Goal: Task Accomplishment & Management: Manage account settings

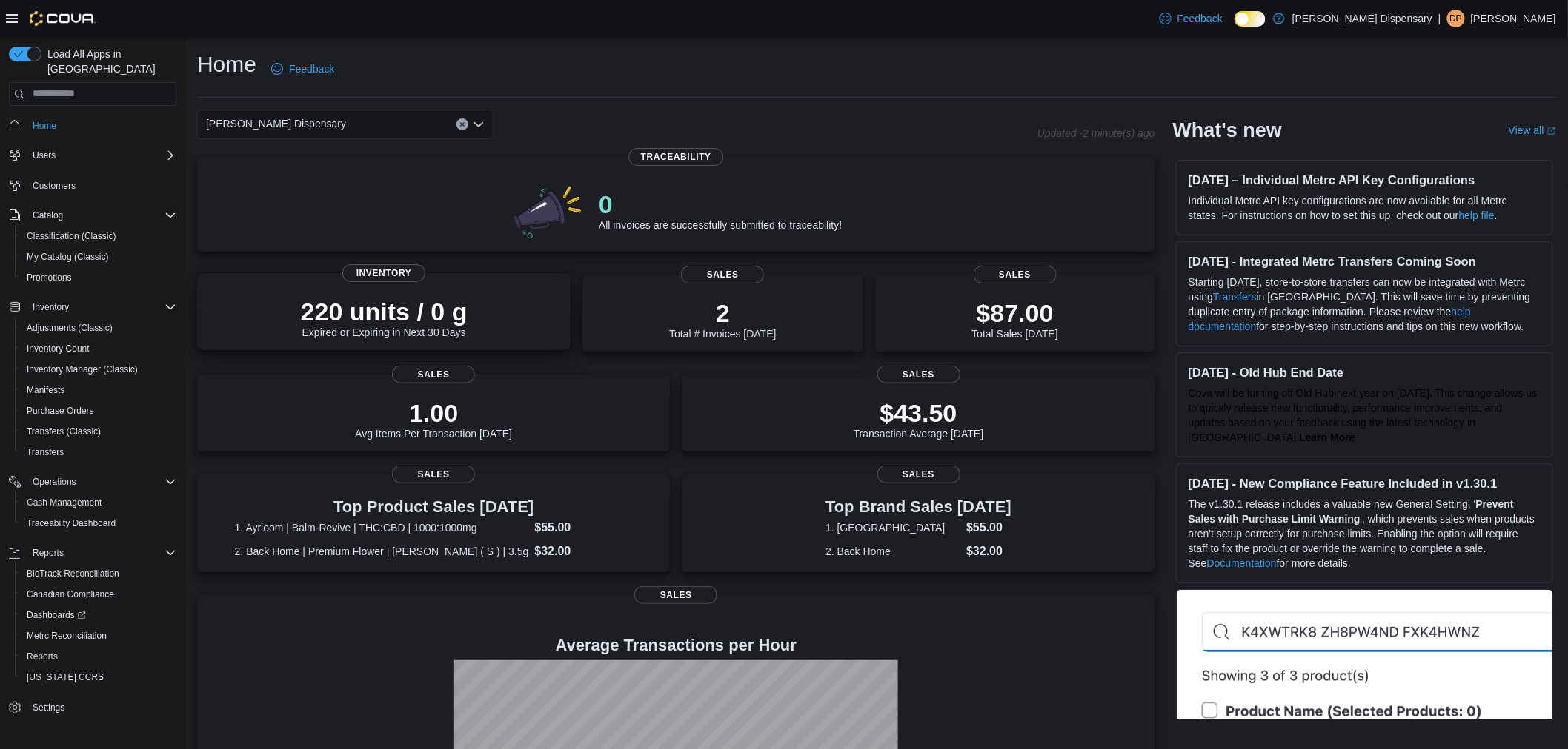
click at [298, 322] on div "220 units / 0 g Expired or Expiring in Next 30 Days" at bounding box center [384, 314] width 349 height 48
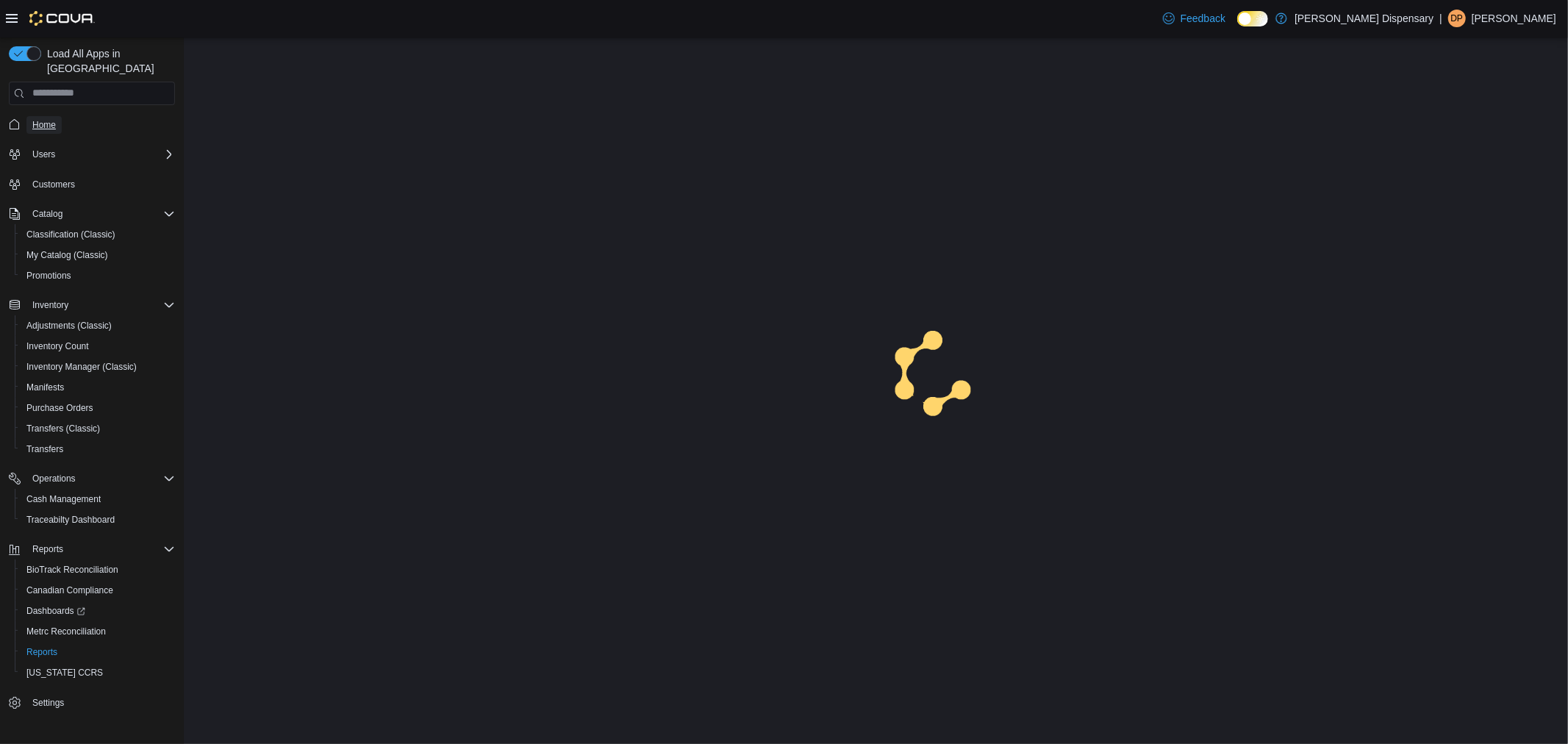
click at [40, 119] on span "Home" at bounding box center [44, 125] width 24 height 12
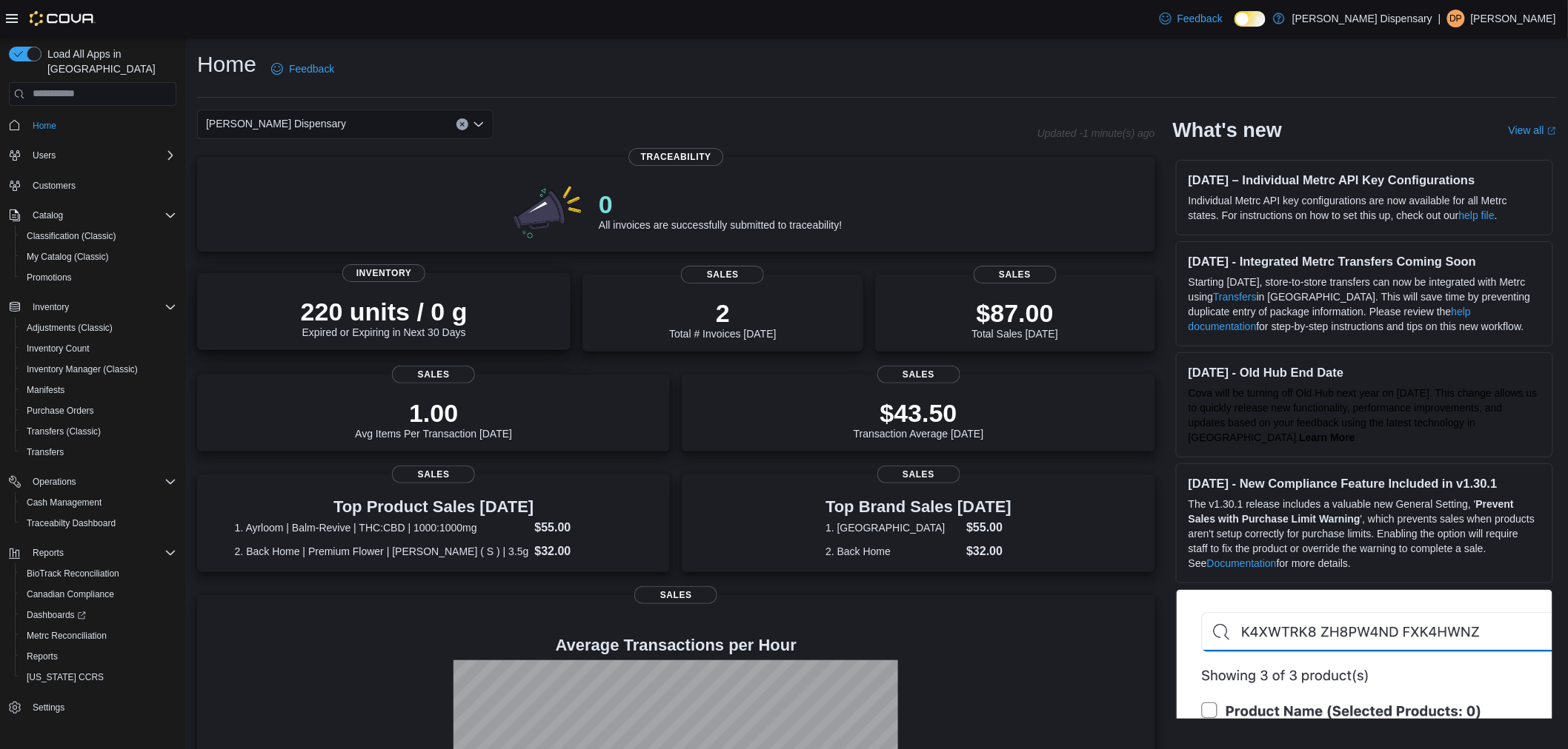
click at [387, 286] on div "220 units / 0 g Expired or Expiring in Next 30 Days Inventory" at bounding box center [384, 312] width 373 height 77
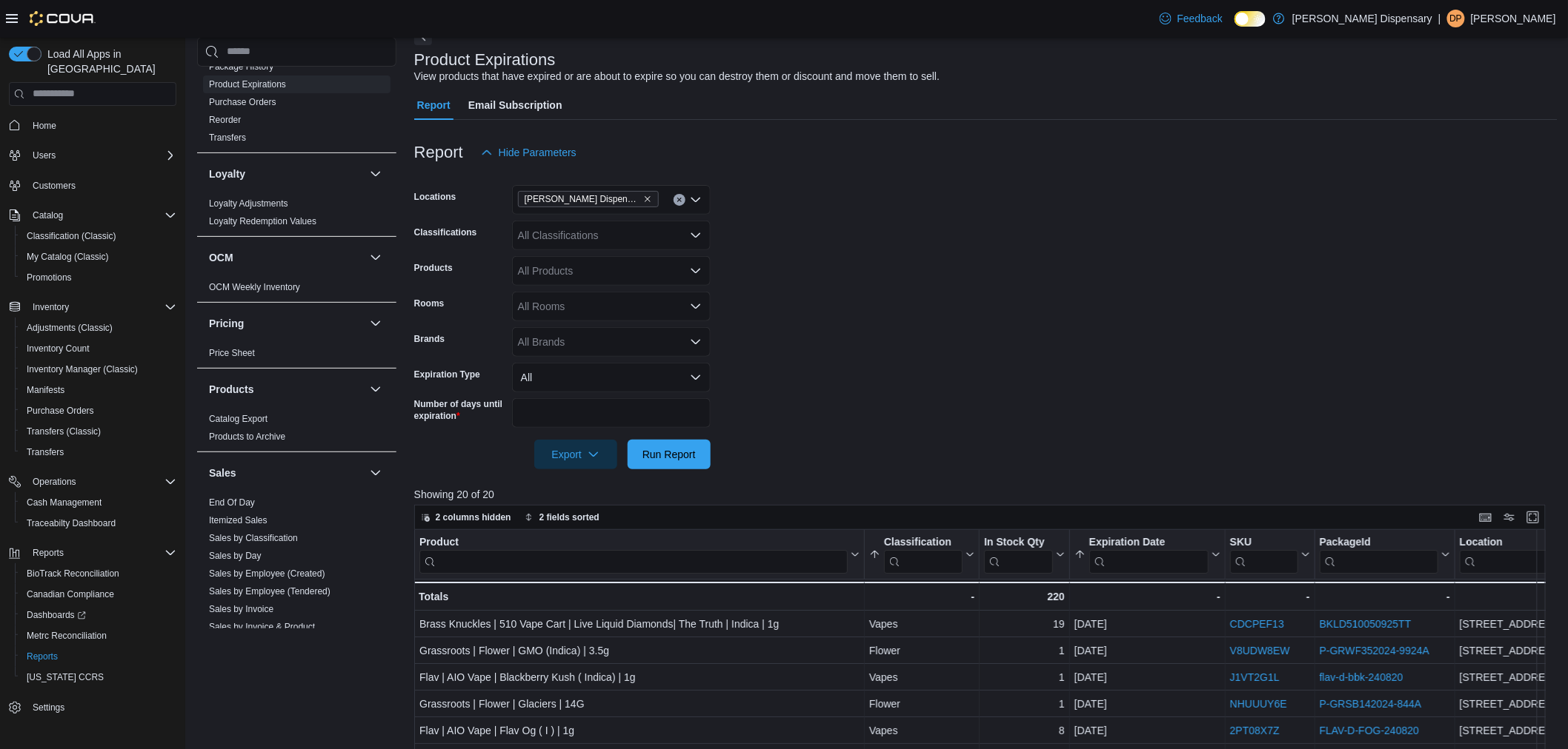
scroll to position [165, 0]
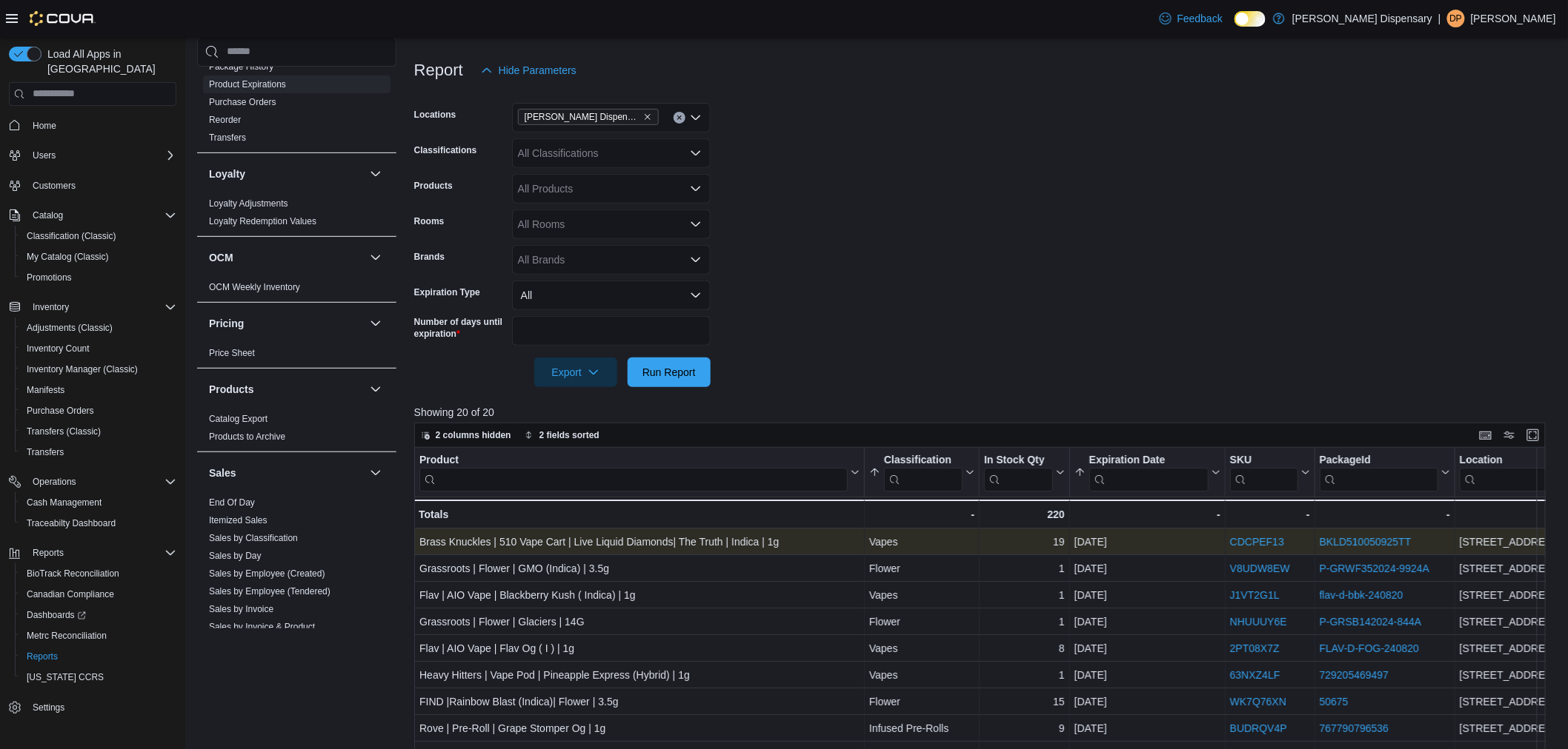
click at [1349, 539] on link "BKLD510050925TT" at bounding box center [1365, 542] width 92 height 12
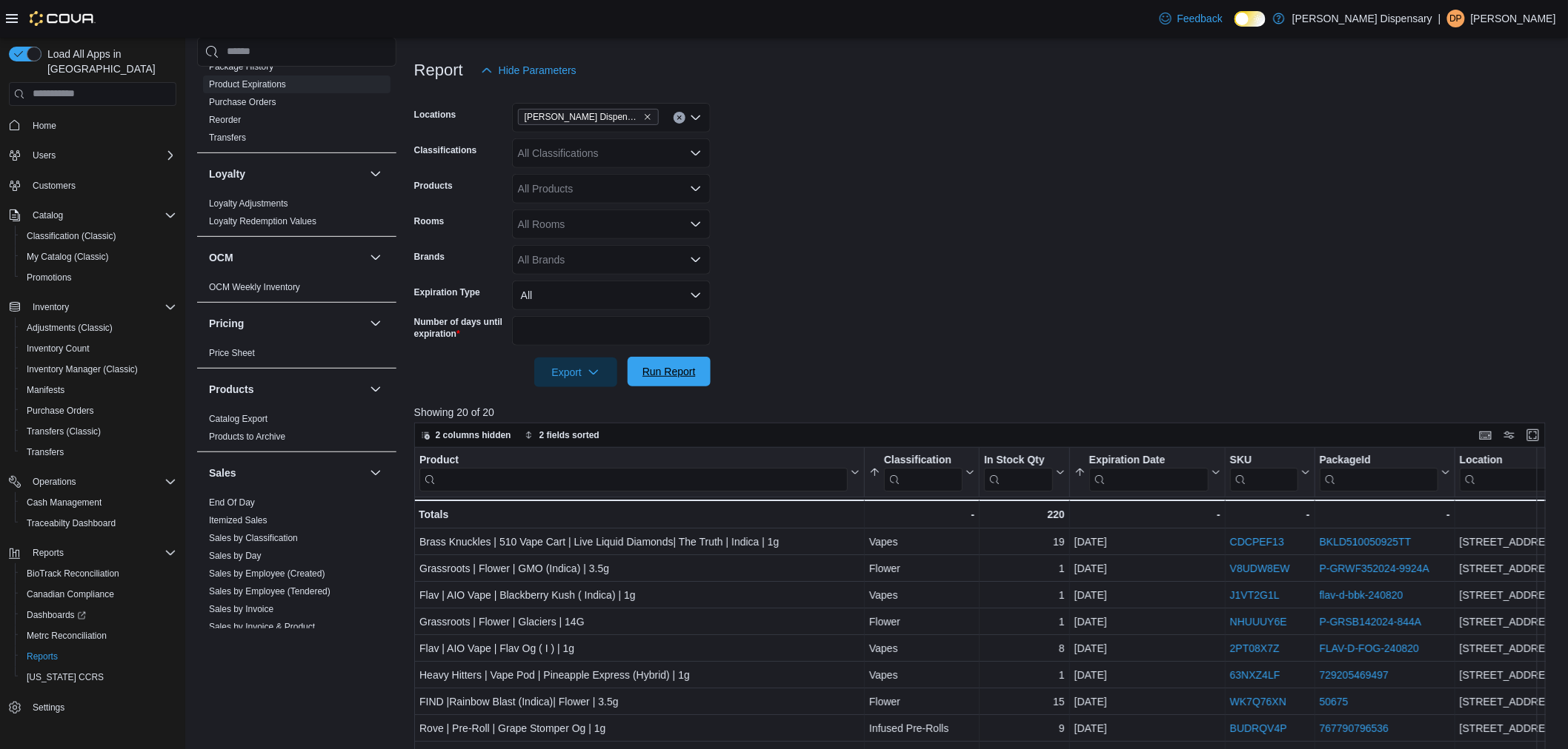
click at [677, 368] on span "Run Report" at bounding box center [669, 371] width 54 height 15
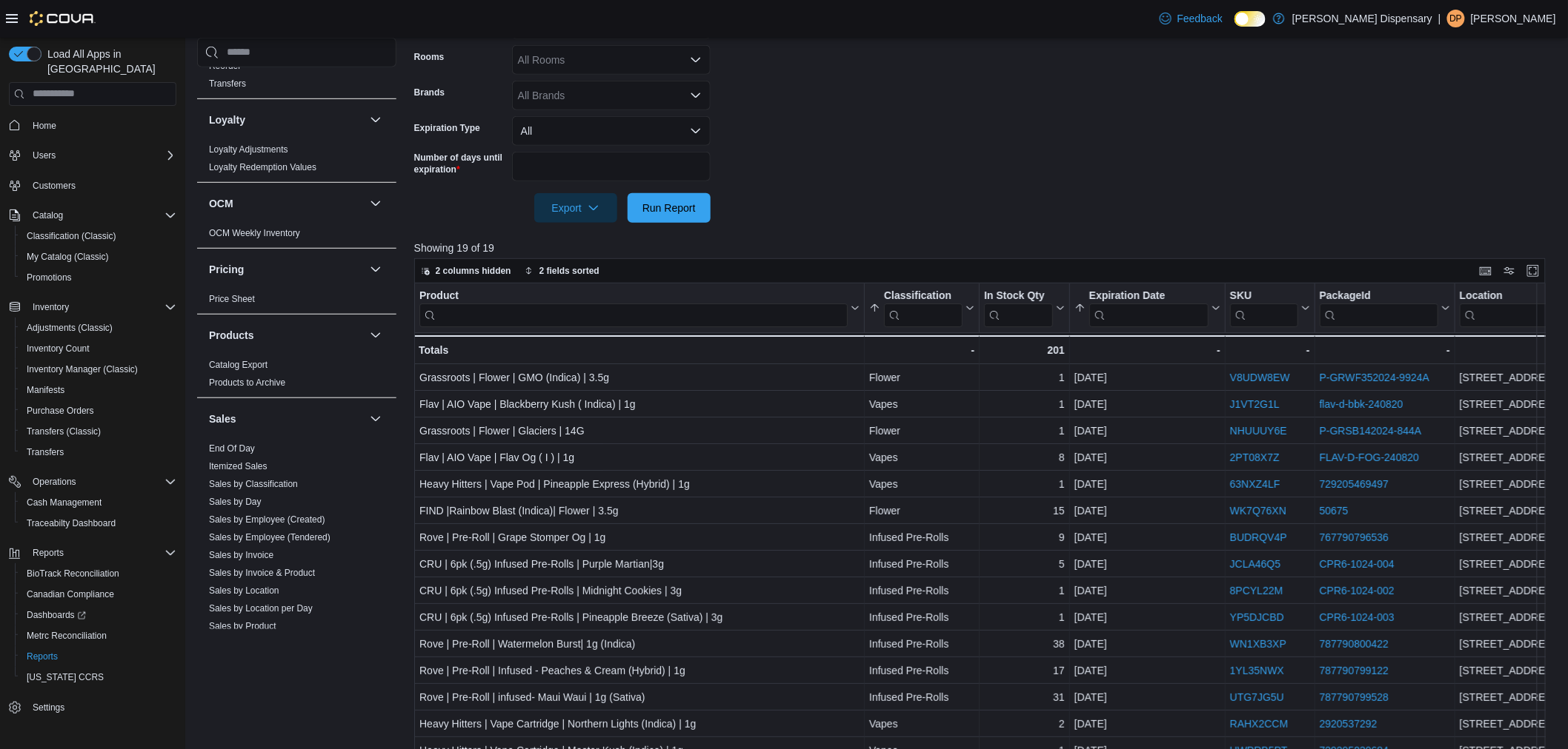
scroll to position [658, 0]
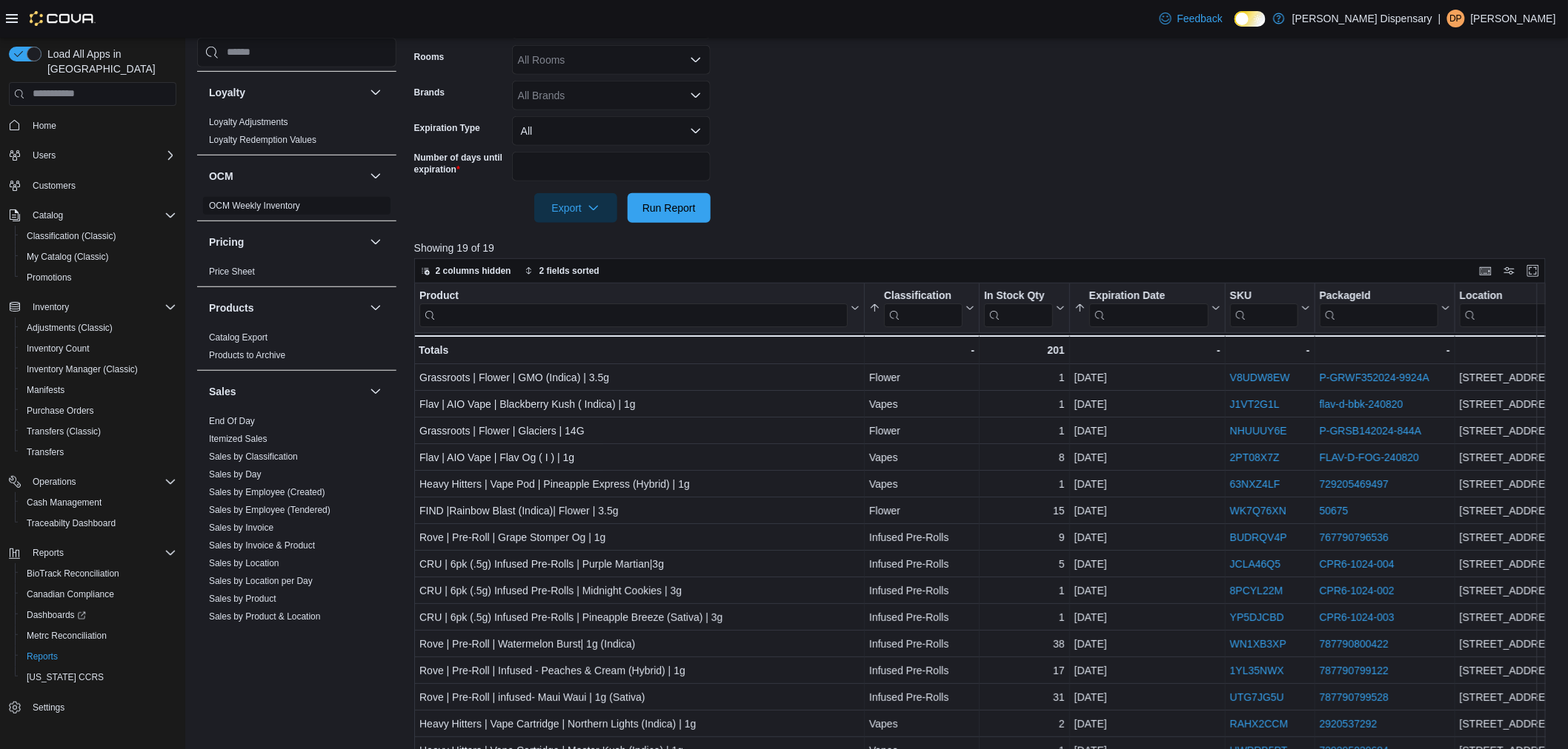
click at [267, 197] on span "OCM Weekly Inventory" at bounding box center [297, 205] width 188 height 18
click at [267, 200] on link "OCM Weekly Inventory" at bounding box center [255, 205] width 91 height 10
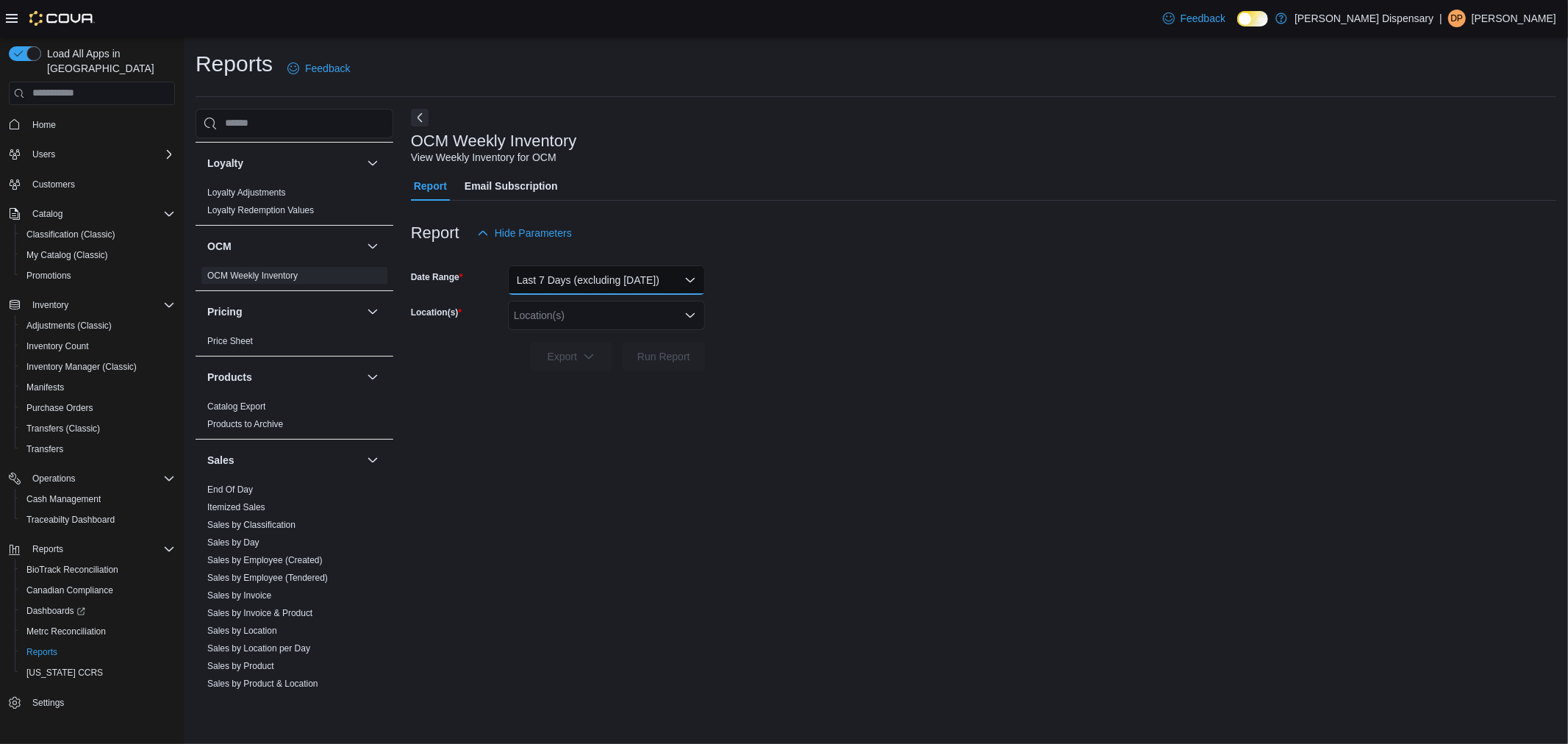
click at [645, 272] on button "Last 7 Days (excluding [DATE])" at bounding box center [607, 280] width 197 height 30
click at [569, 304] on span "Custom Date" at bounding box center [616, 309] width 167 height 18
click at [517, 335] on input "**********" at bounding box center [481, 339] width 141 height 30
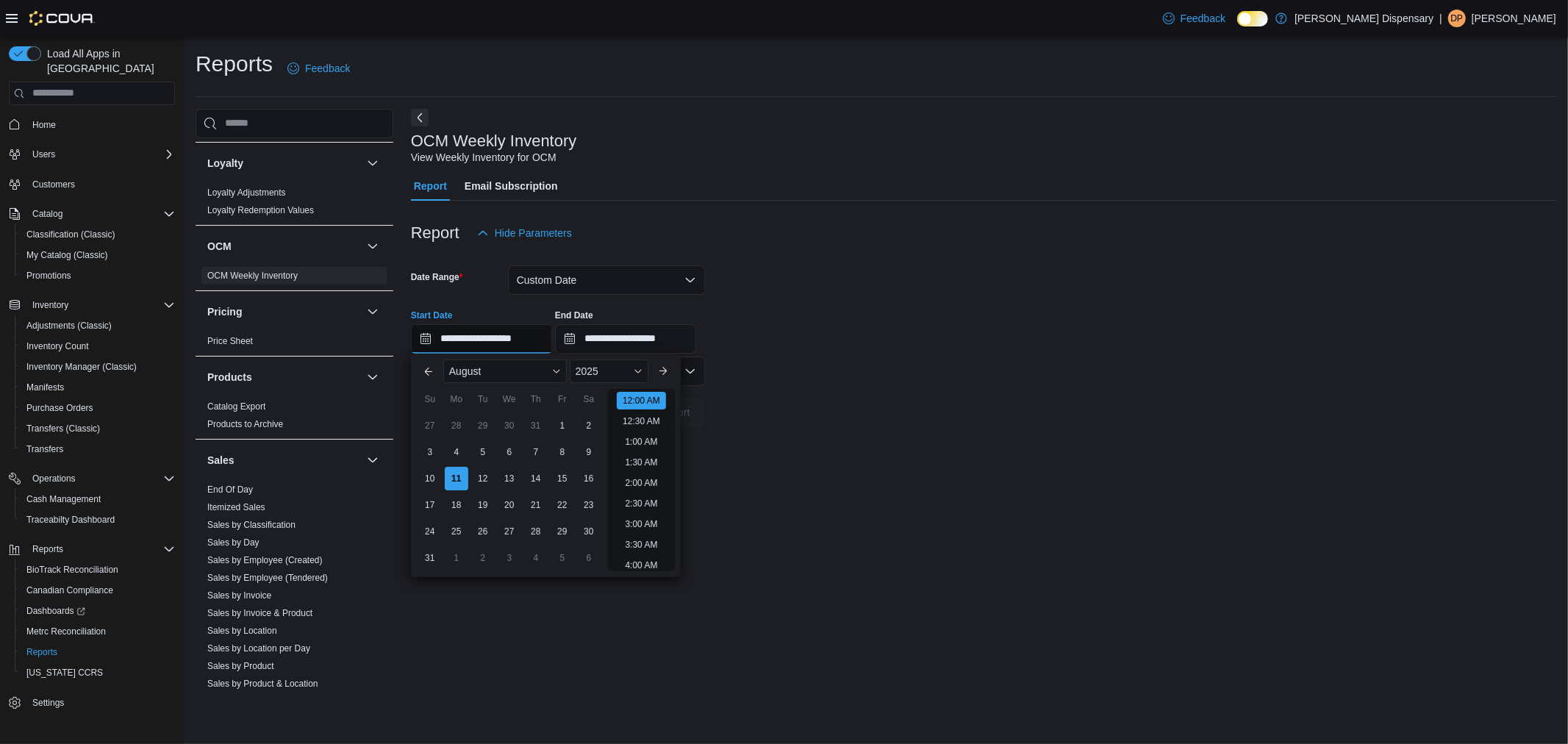
scroll to position [45, 0]
click at [437, 454] on div "3" at bounding box center [429, 452] width 26 height 26
type input "**********"
click at [682, 347] on input "**********" at bounding box center [625, 339] width 141 height 30
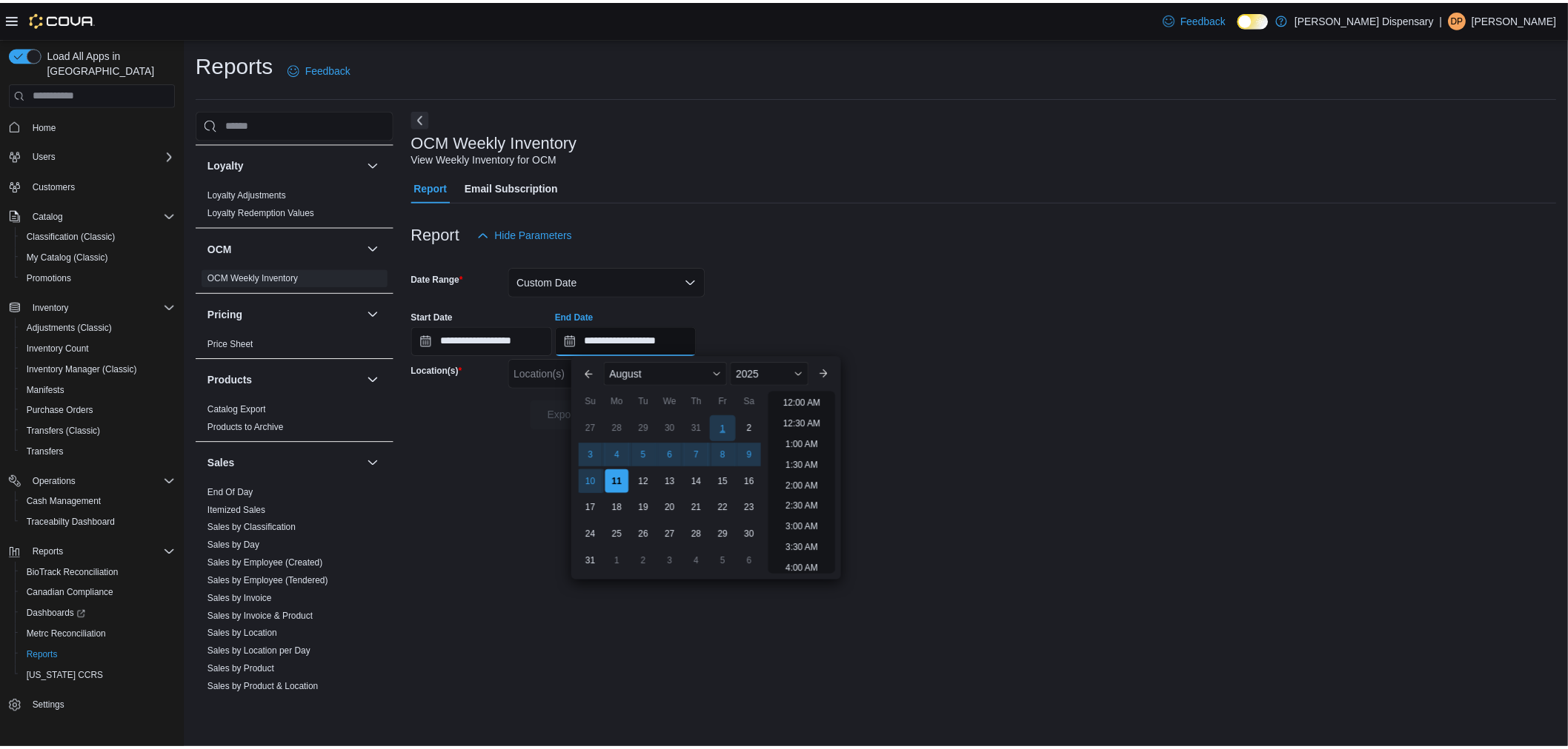
scroll to position [814, 0]
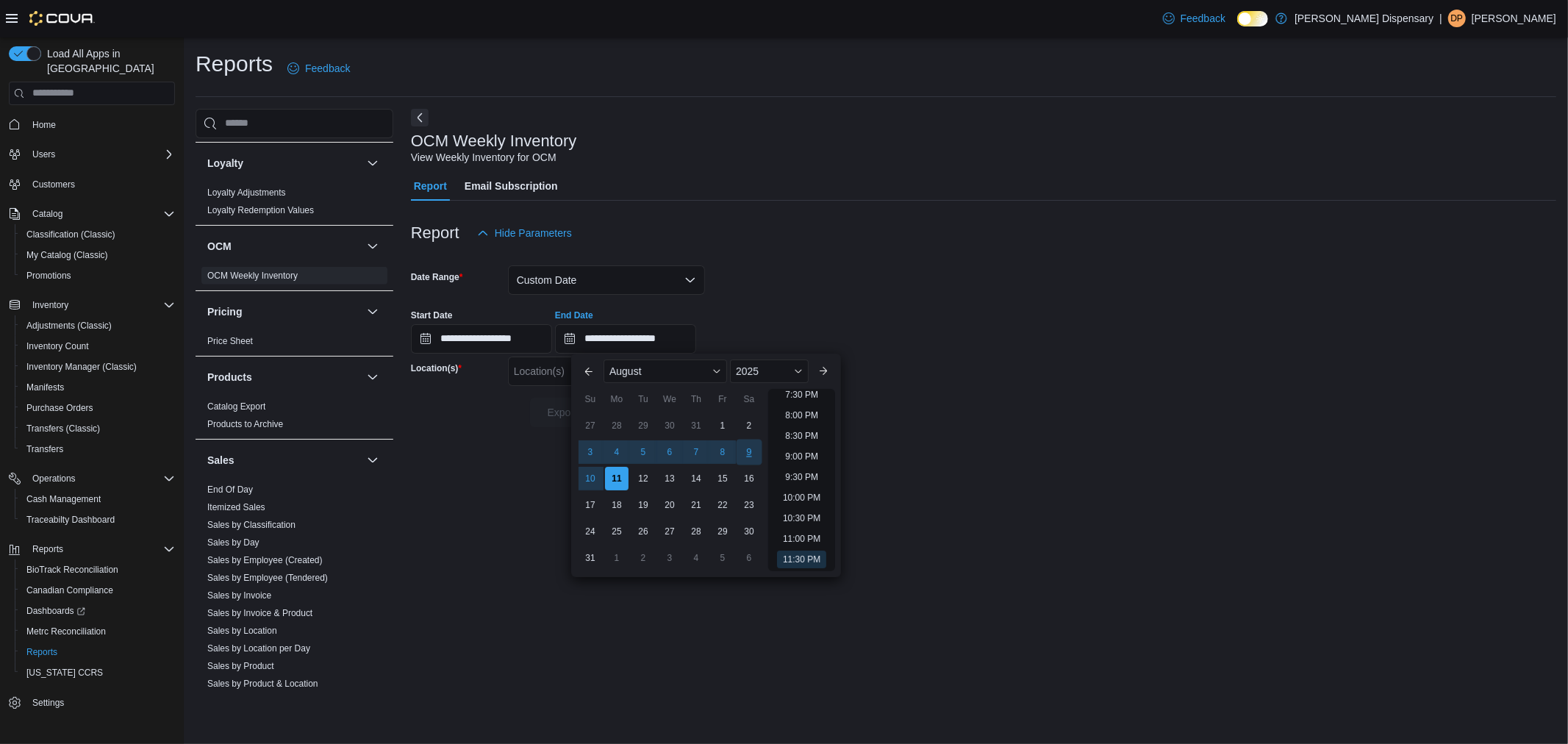
click at [749, 450] on div "9" at bounding box center [749, 452] width 26 height 26
type input "**********"
click at [1018, 423] on form "**********" at bounding box center [983, 338] width 1145 height 179
click at [486, 358] on div "Location(s)" at bounding box center [456, 372] width 92 height 30
click at [547, 377] on div "Location(s)" at bounding box center [607, 372] width 197 height 30
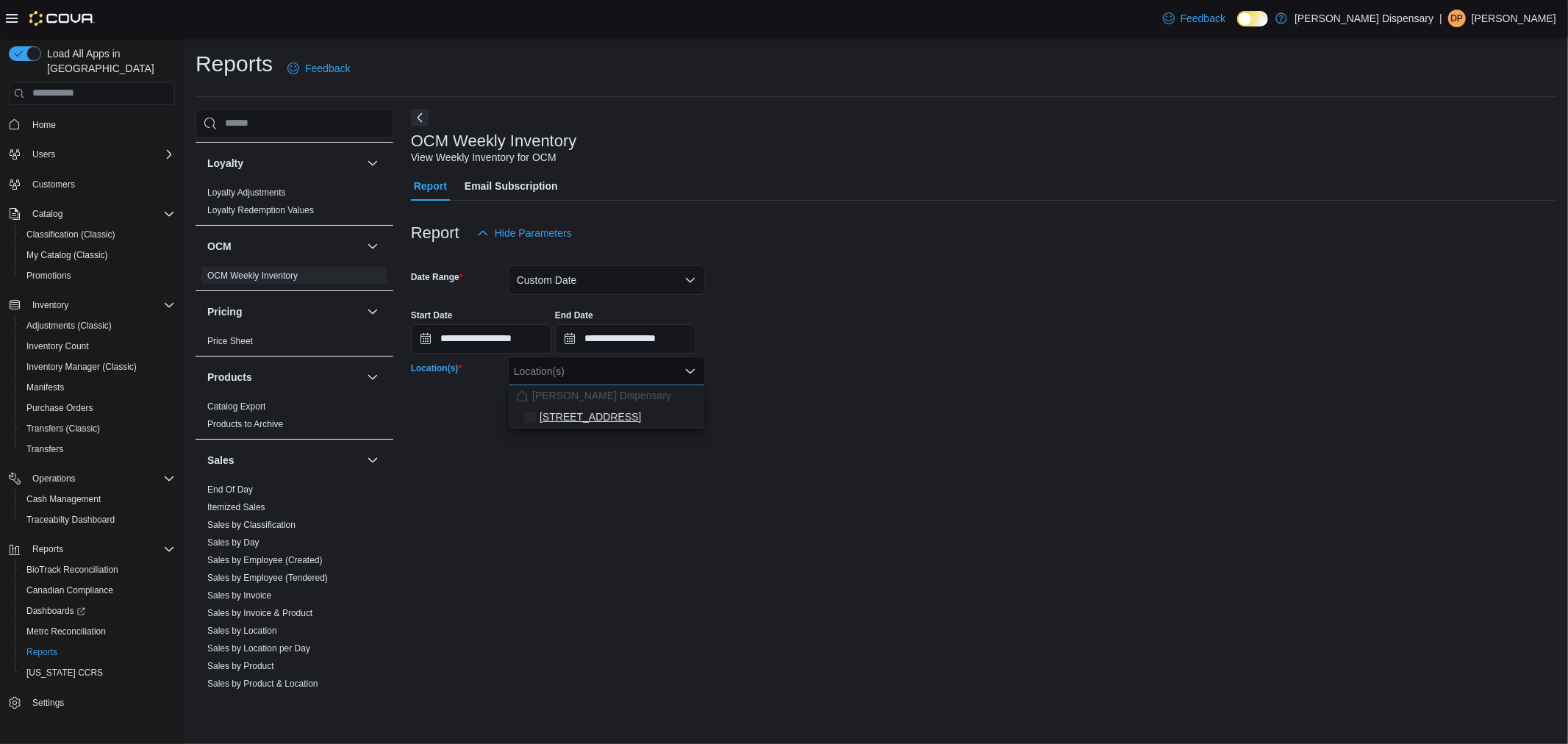
click at [553, 410] on span "[STREET_ADDRESS]" at bounding box center [590, 417] width 101 height 15
click at [681, 428] on div at bounding box center [983, 437] width 1145 height 18
click at [677, 413] on span "Run Report" at bounding box center [664, 412] width 53 height 15
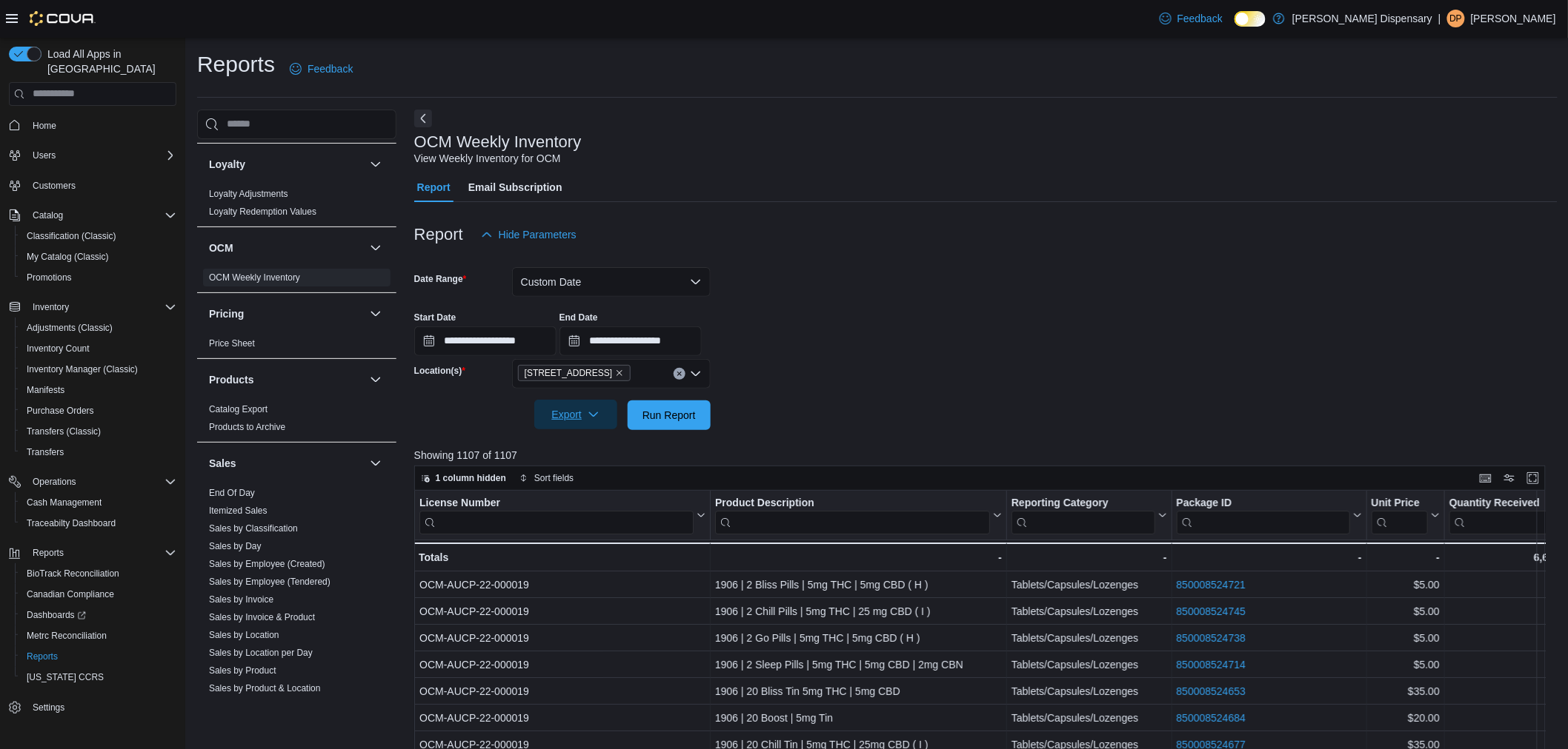
click at [574, 420] on span "Export" at bounding box center [576, 415] width 65 height 30
click at [588, 442] on span "Export to Excel" at bounding box center [578, 444] width 66 height 12
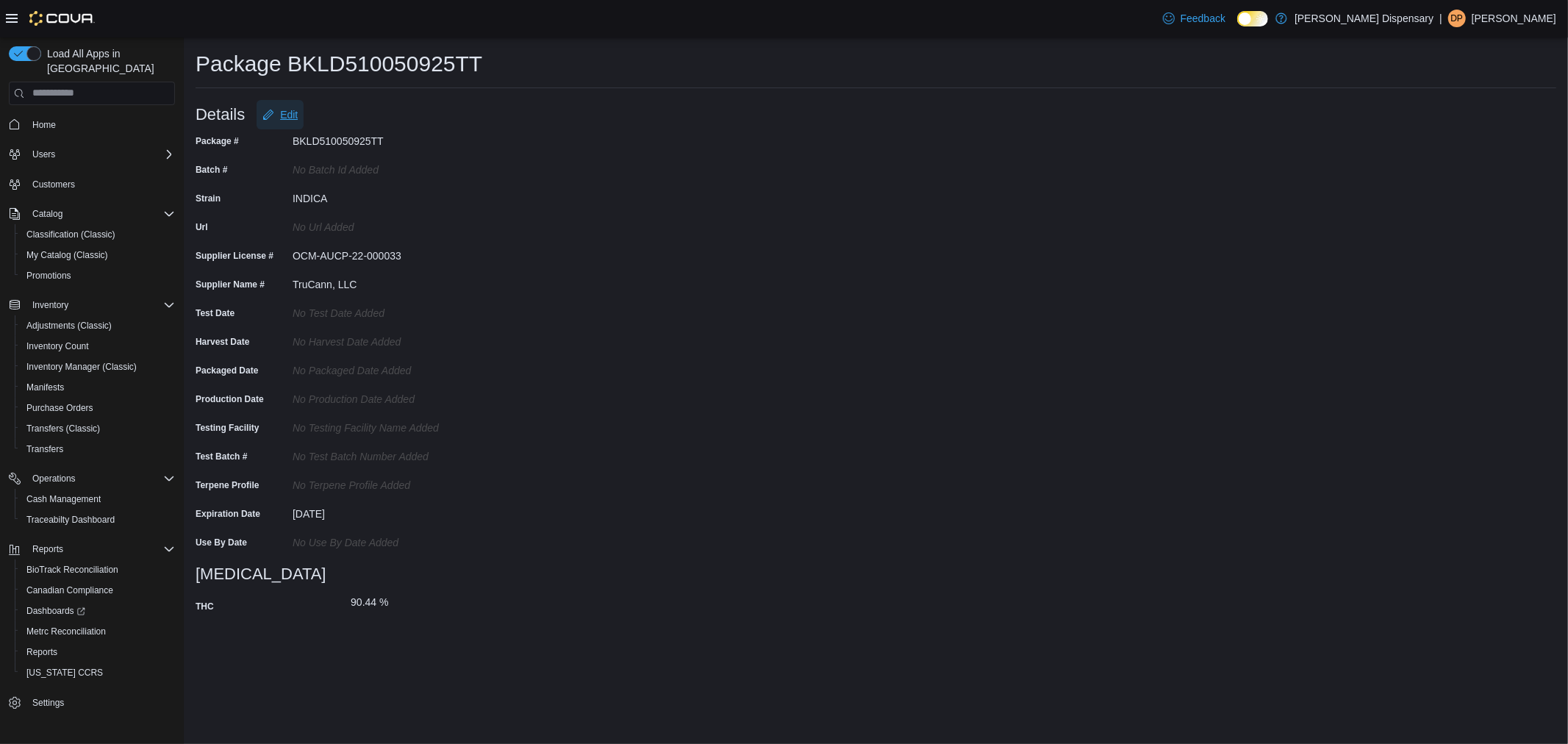
drag, startPoint x: 273, startPoint y: 107, endPoint x: 293, endPoint y: 120, distance: 23.9
click at [274, 106] on span "Edit" at bounding box center [281, 115] width 35 height 30
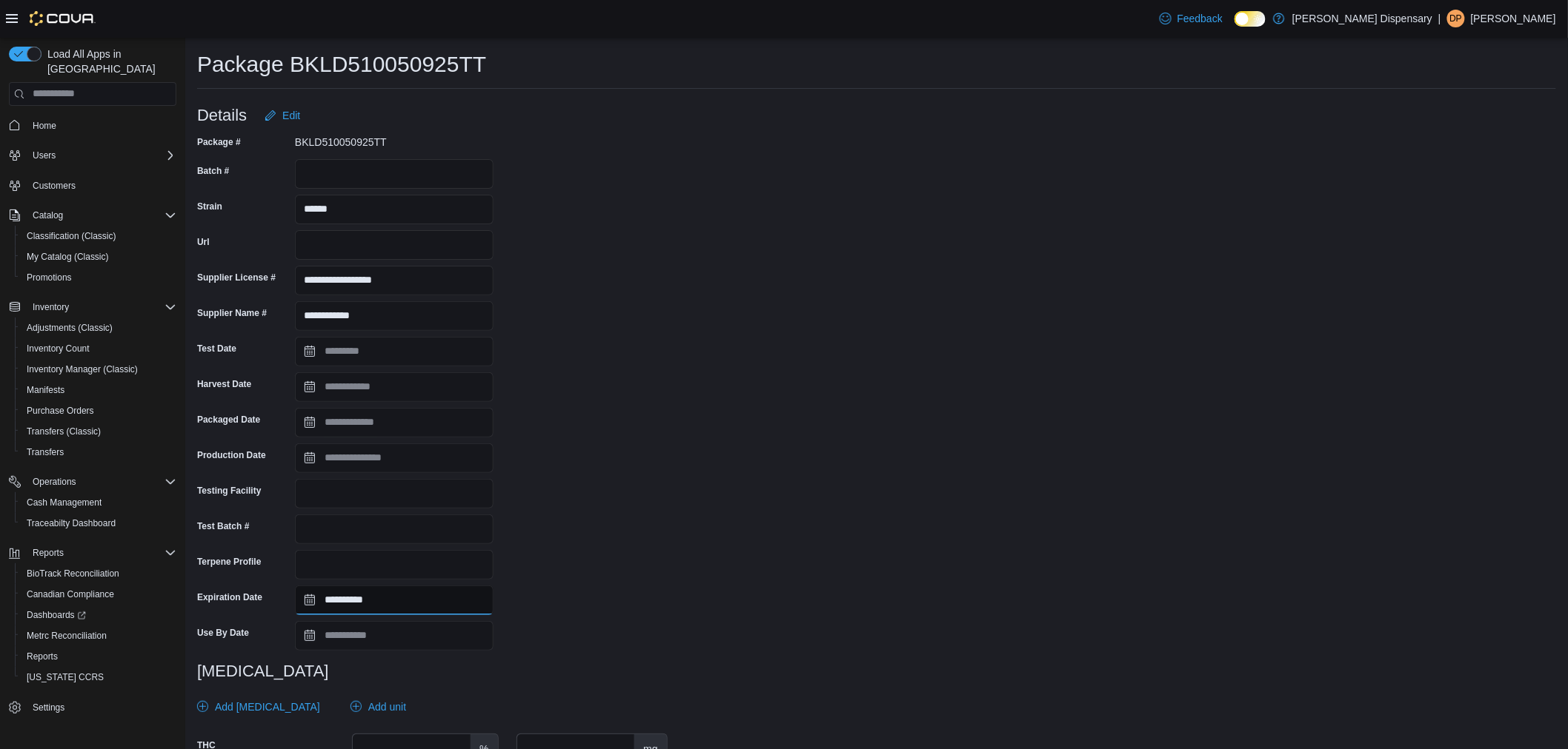
click at [346, 605] on input "**********" at bounding box center [394, 601] width 198 height 30
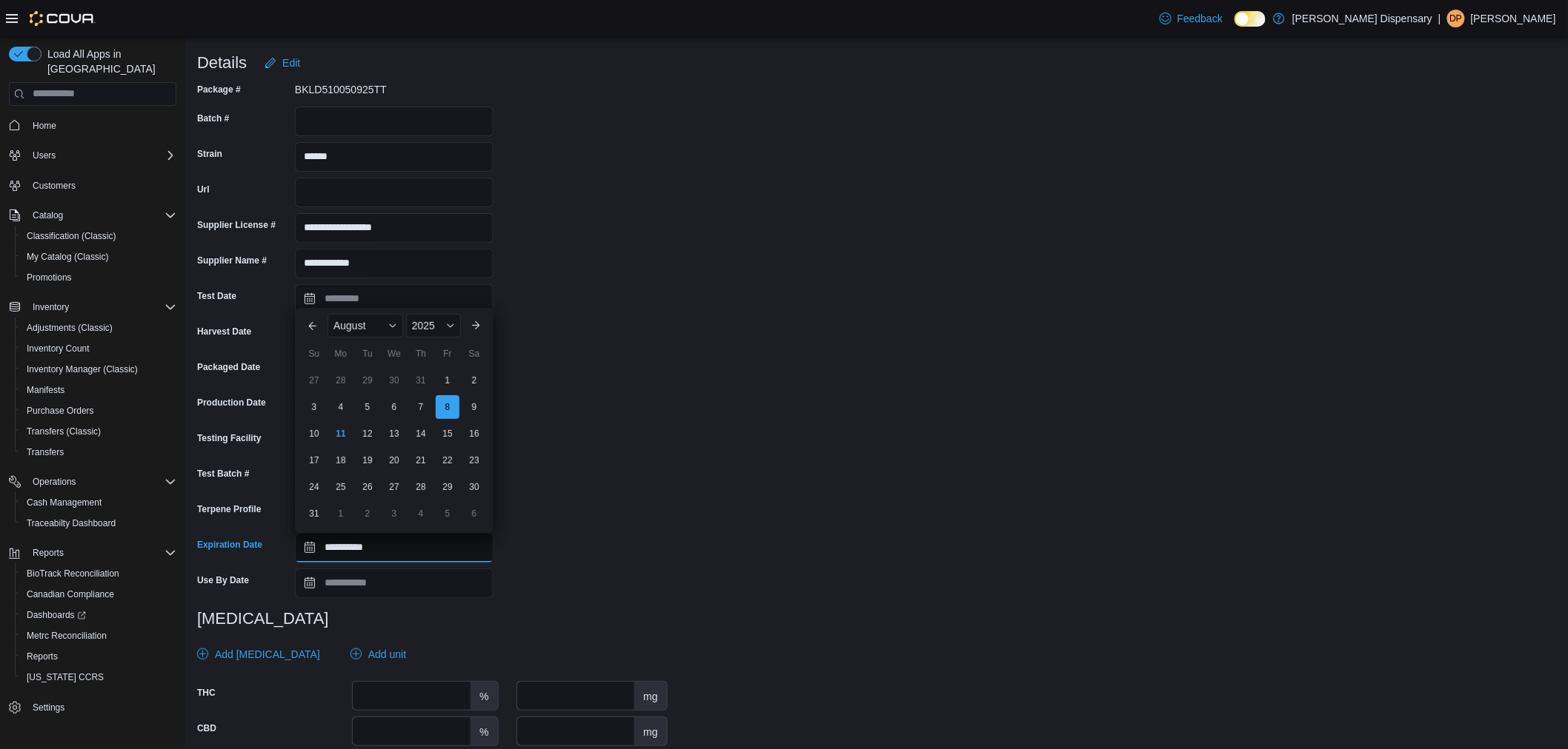
scroll to position [82, 0]
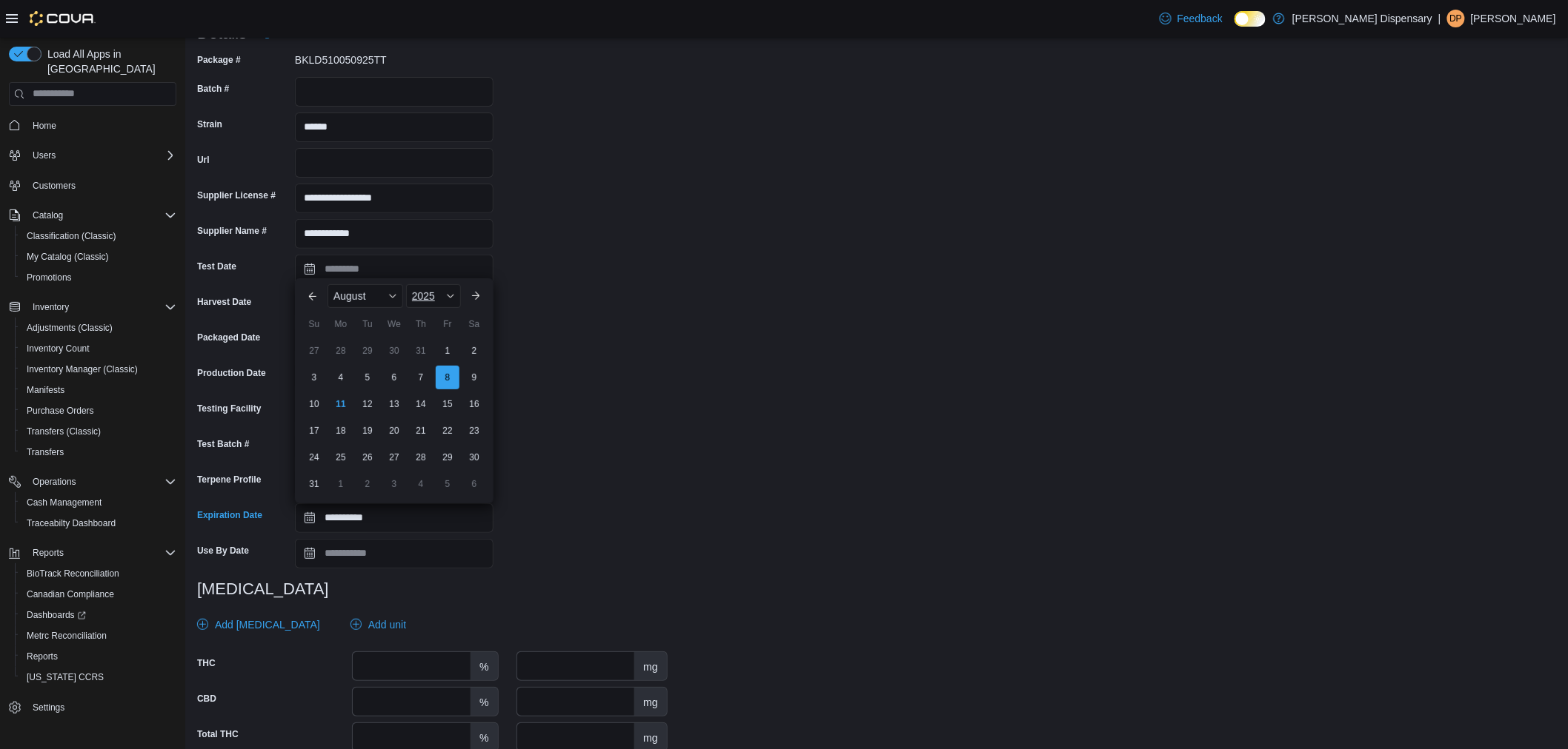
click at [441, 297] on div "2025" at bounding box center [433, 297] width 55 height 24
click at [435, 418] on div "2027" at bounding box center [443, 427] width 68 height 18
click at [372, 320] on div "August" at bounding box center [365, 323] width 75 height 24
click at [350, 406] on div "May" at bounding box center [379, 409] width 98 height 18
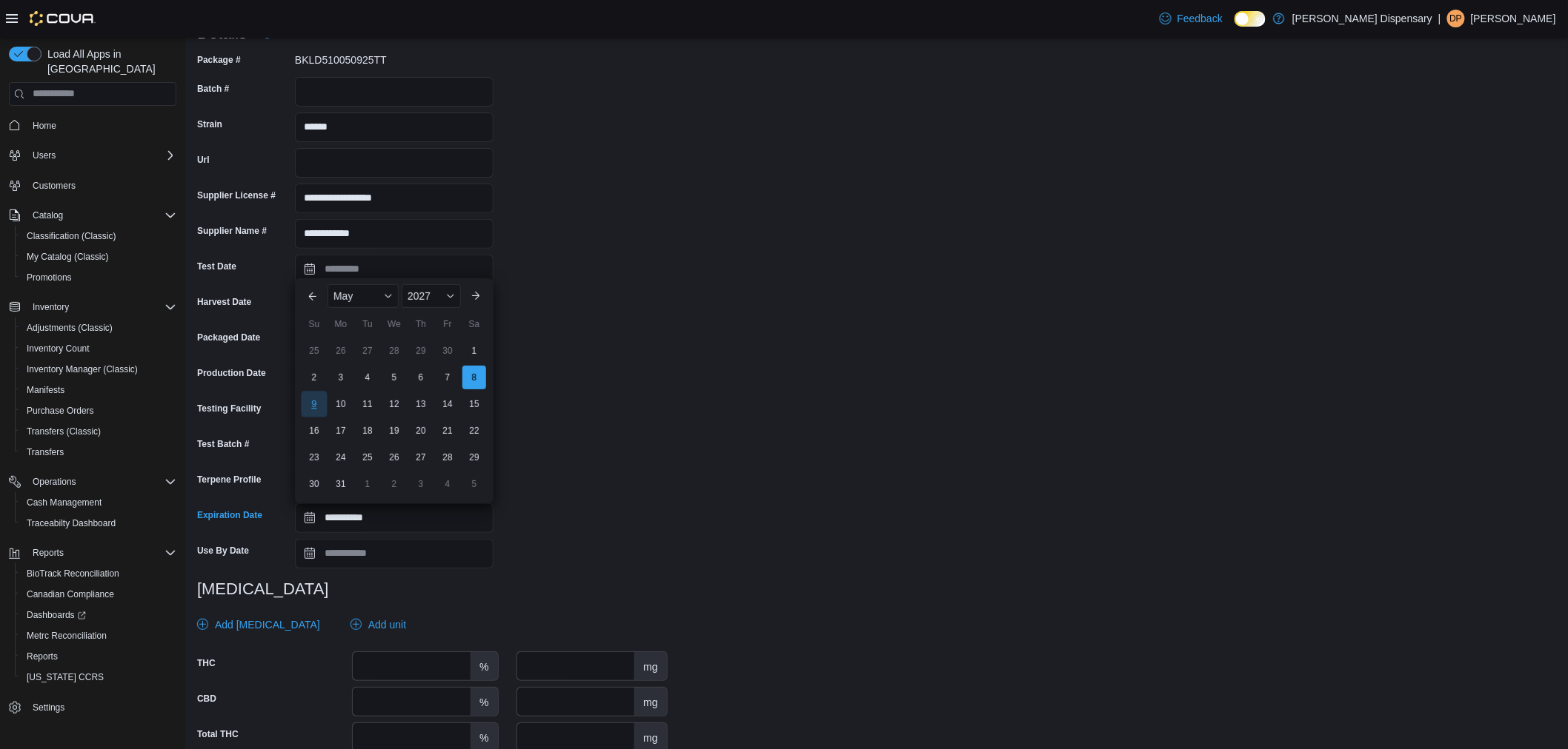
click at [315, 405] on div "9" at bounding box center [314, 404] width 26 height 26
type input "**********"
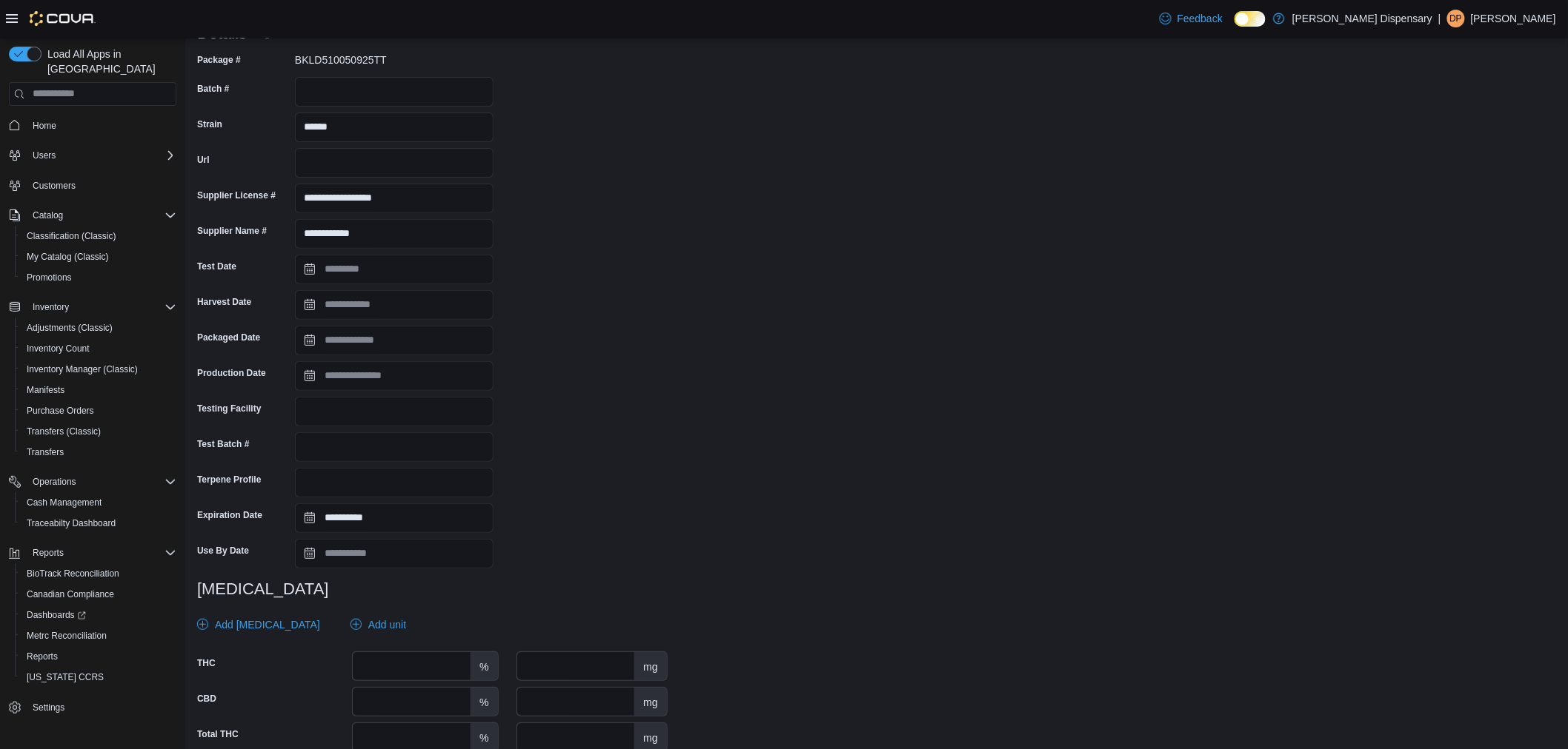
click at [849, 435] on div "**********" at bounding box center [876, 425] width 1359 height 752
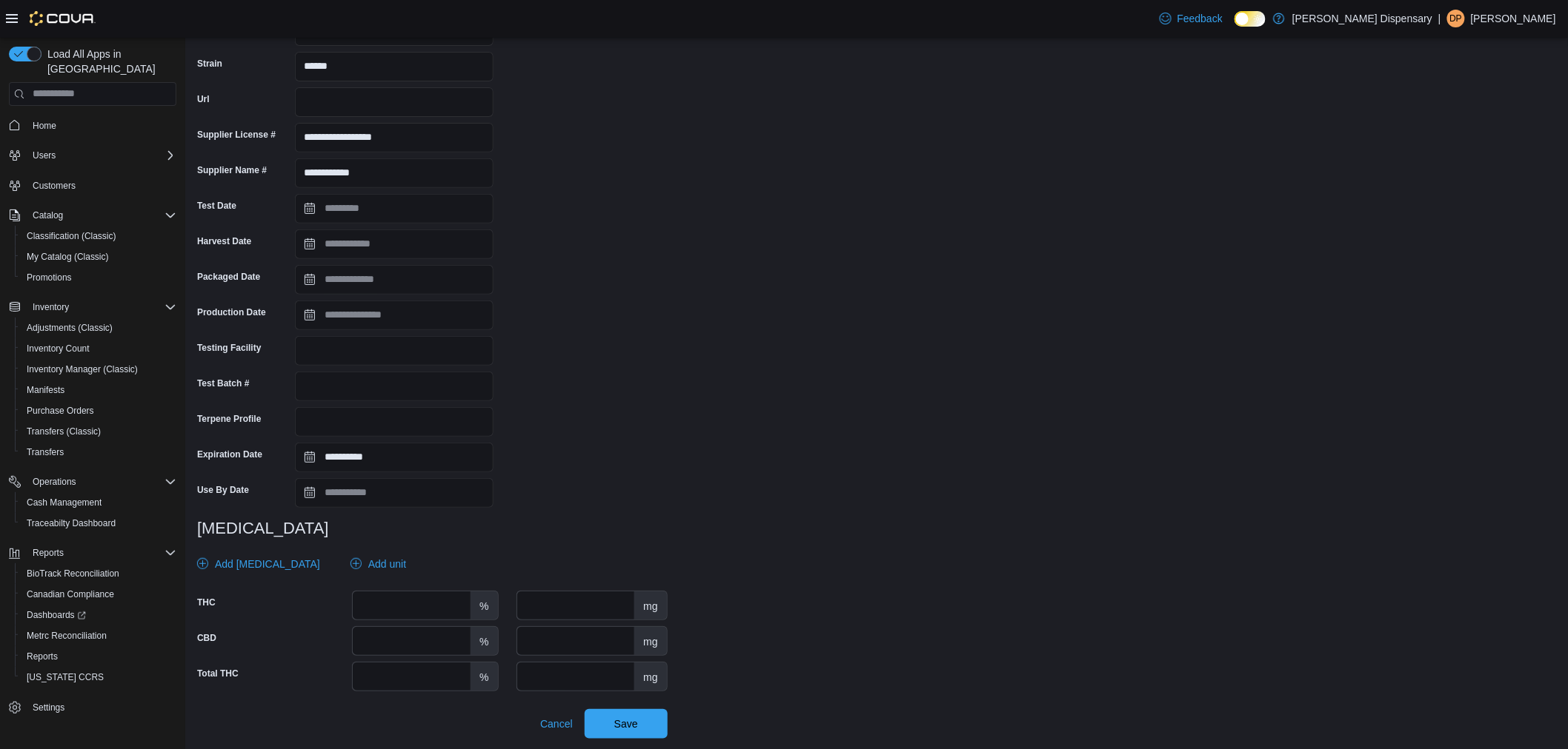
scroll to position [144, 0]
click at [650, 723] on span "Save" at bounding box center [626, 723] width 65 height 30
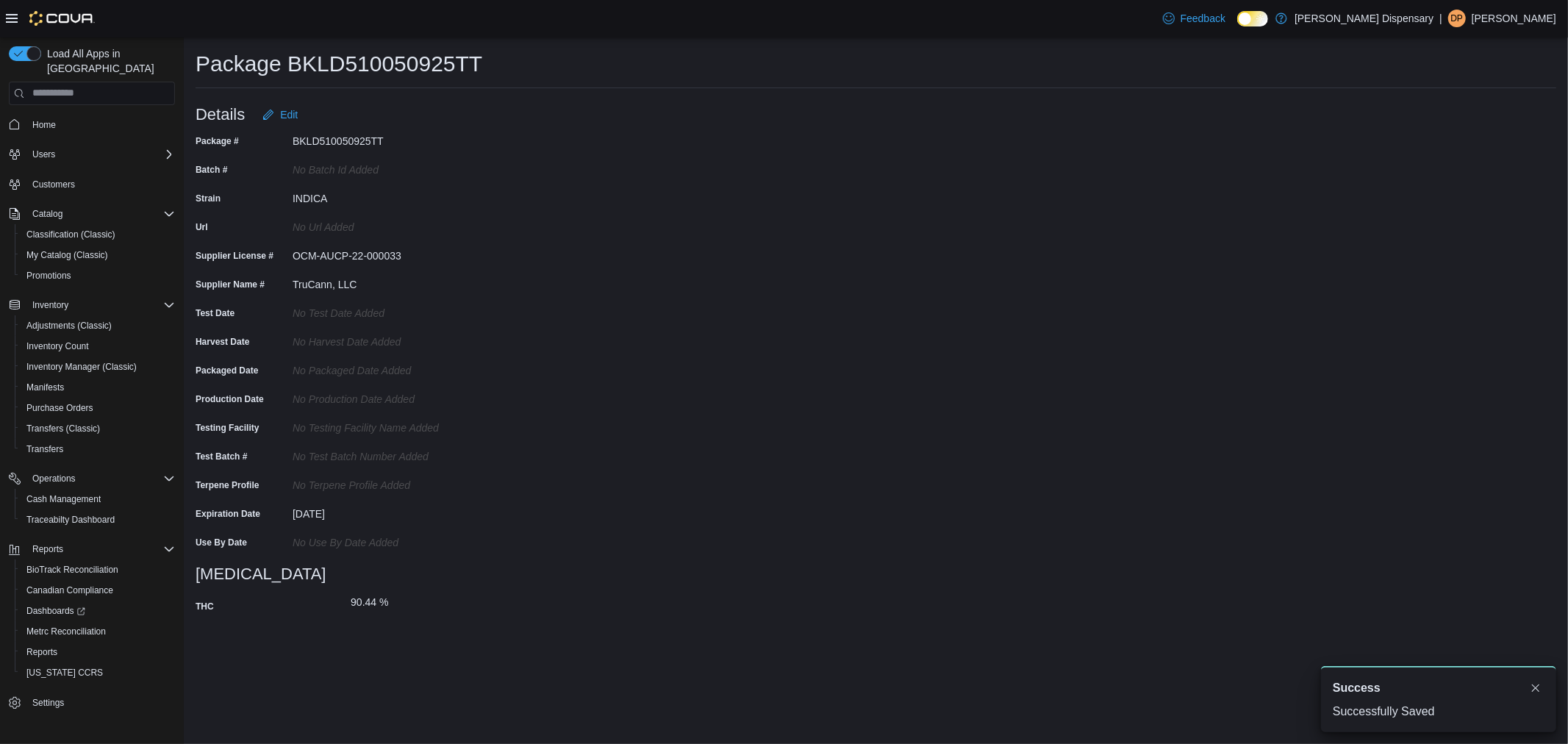
scroll to position [0, 0]
